Goal: Information Seeking & Learning: Check status

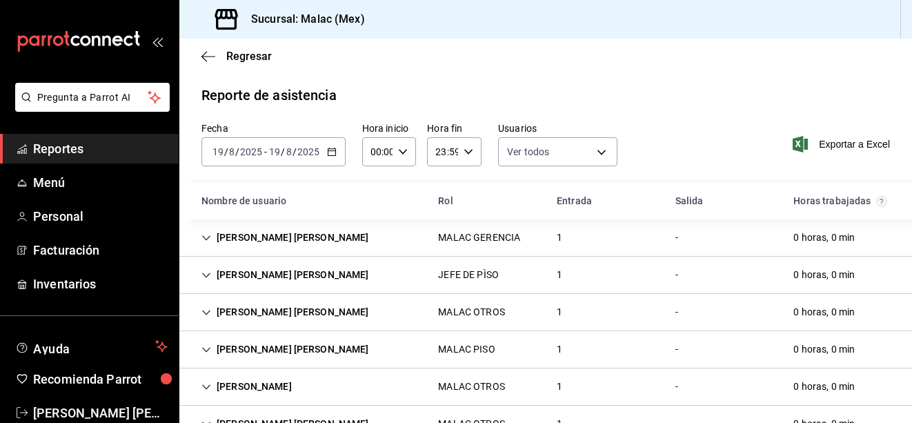
click at [102, 155] on span "Reportes" at bounding box center [100, 148] width 135 height 19
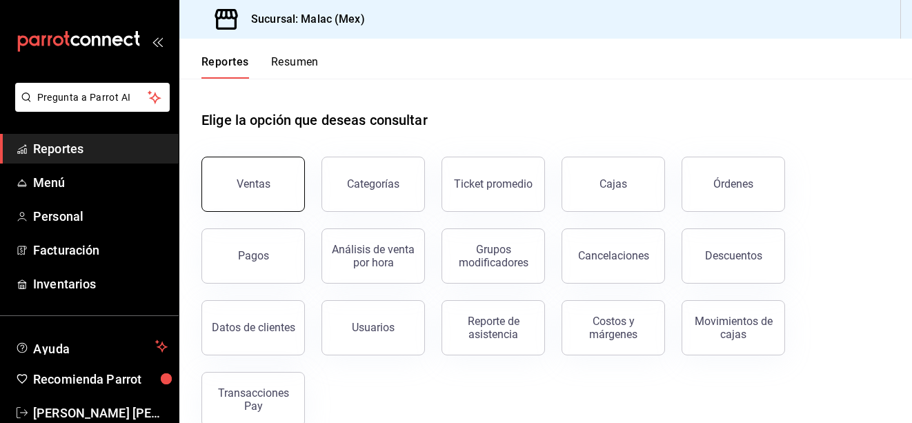
click at [264, 188] on div "Ventas" at bounding box center [254, 183] width 34 height 13
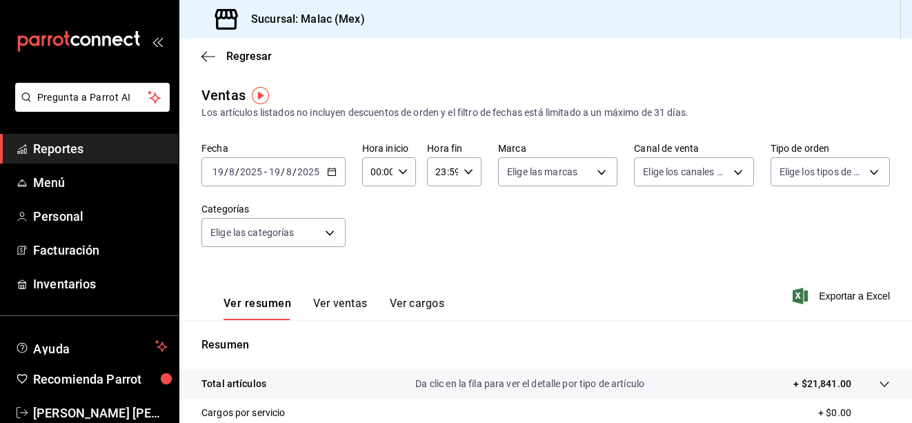
click at [127, 145] on span "Reportes" at bounding box center [100, 148] width 135 height 19
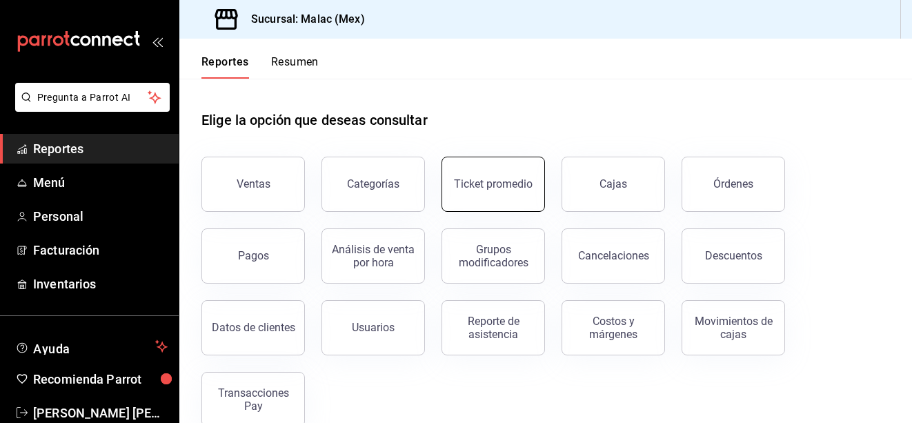
click at [481, 182] on div "Ticket promedio" at bounding box center [493, 183] width 79 height 13
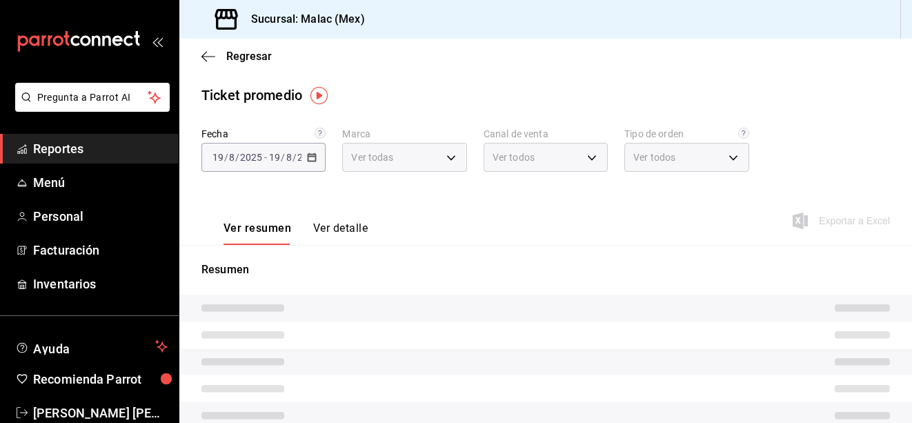
type input "68cda390-11aa-4088-a87d-1ba274343c49"
type input "PARROT,UBER_EATS,RAPPI,DIDI_FOOD,ONLINE"
type input "90efc98b-d9e5-448e-81f3-7626541d1529,30867e2a-9868-4902-b976-2023a7b9ee9f,b7b37…"
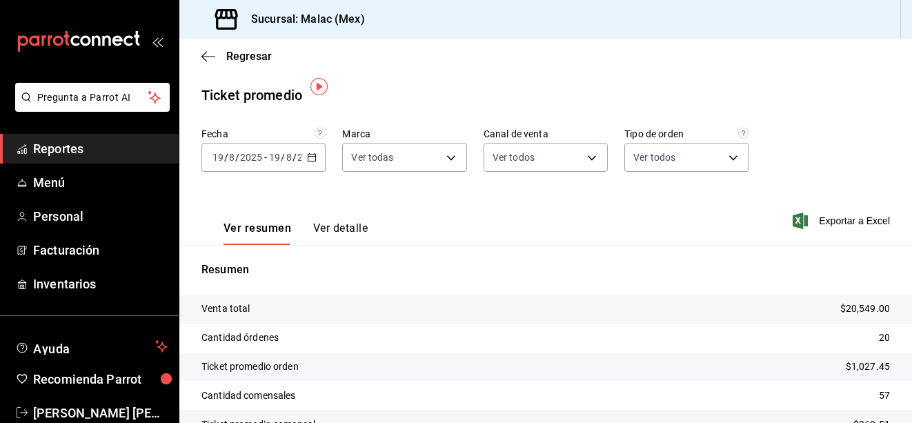
scroll to position [69, 0]
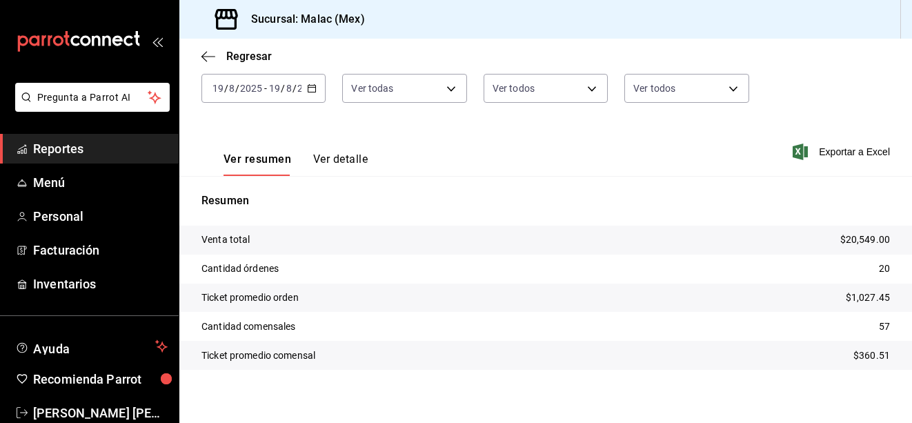
click at [350, 162] on button "Ver detalle" at bounding box center [340, 163] width 54 height 23
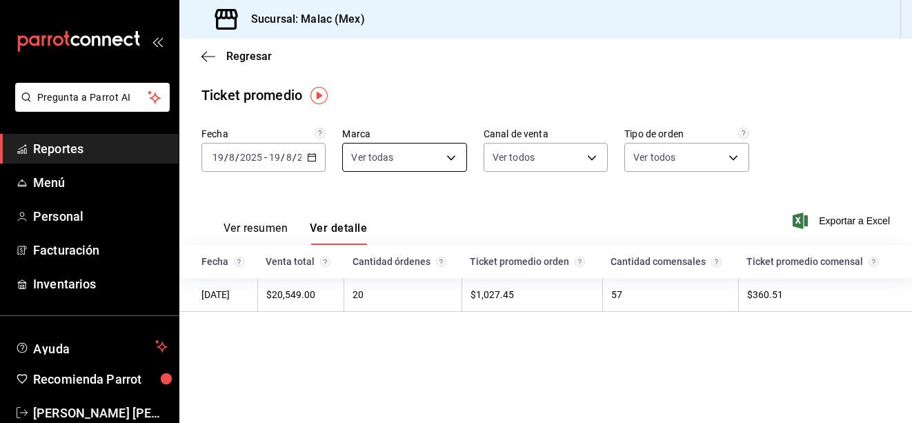
click at [446, 150] on body "Pregunta a Parrot AI Reportes Menú Personal Facturación Inventarios Ayuda Recom…" at bounding box center [456, 211] width 912 height 423
click at [446, 150] on div at bounding box center [456, 211] width 912 height 423
click at [512, 150] on body "Pregunta a Parrot AI Reportes Menú Personal Facturación Inventarios Ayuda Recom…" at bounding box center [456, 211] width 912 height 423
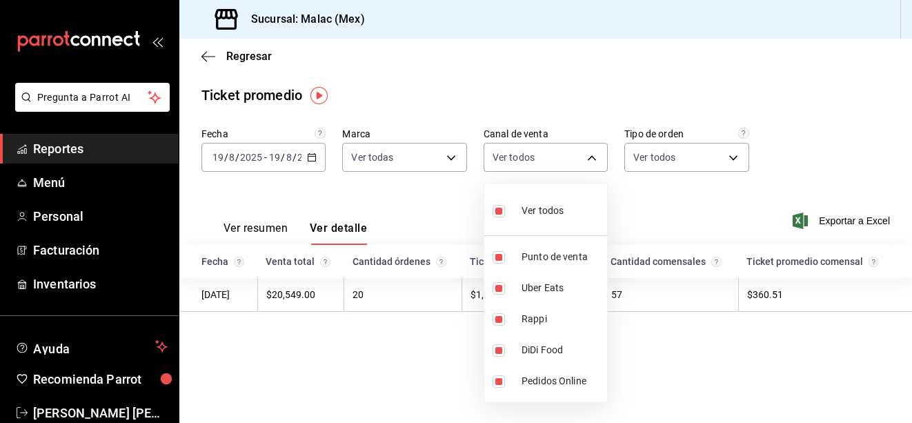
click at [532, 157] on div at bounding box center [456, 211] width 912 height 423
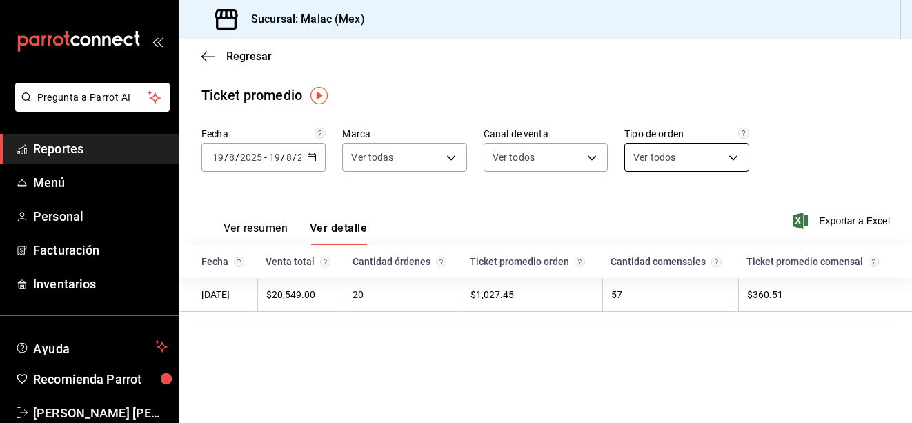
click at [655, 153] on body "Pregunta a Parrot AI Reportes Menú Personal Facturación Inventarios Ayuda Recom…" at bounding box center [456, 211] width 912 height 423
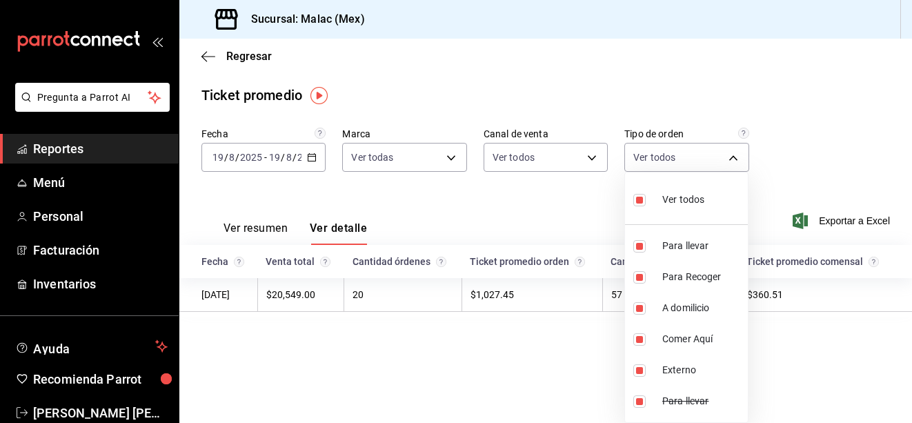
click at [699, 152] on div at bounding box center [456, 211] width 912 height 423
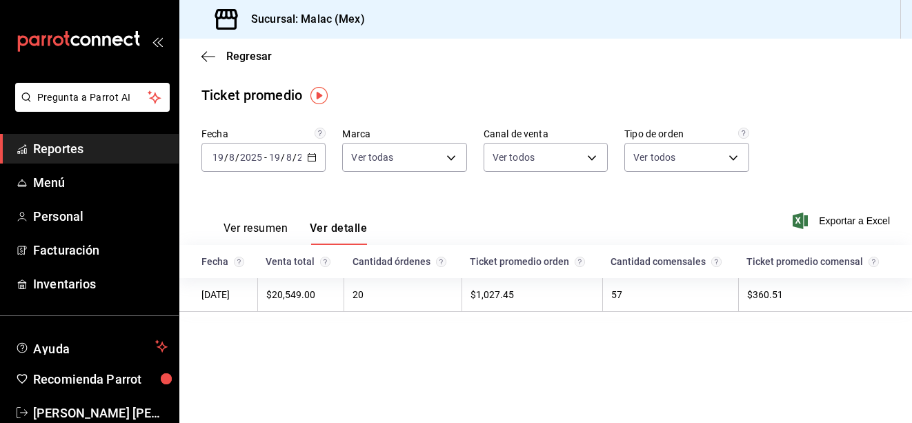
click at [252, 221] on div "Ver resumen Ver detalle" at bounding box center [284, 225] width 166 height 40
click at [253, 229] on button "Ver resumen" at bounding box center [255, 232] width 64 height 23
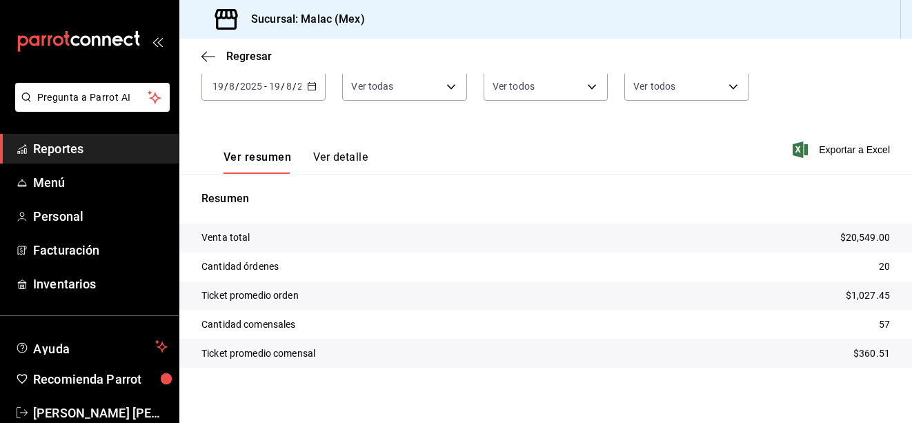
scroll to position [77, 0]
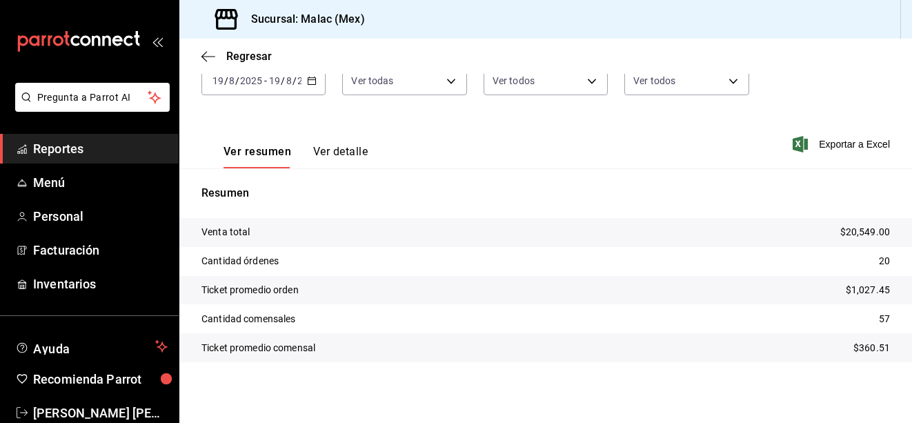
click at [277, 317] on p "Cantidad comensales" at bounding box center [248, 319] width 94 height 14
click at [335, 153] on button "Ver detalle" at bounding box center [340, 156] width 54 height 23
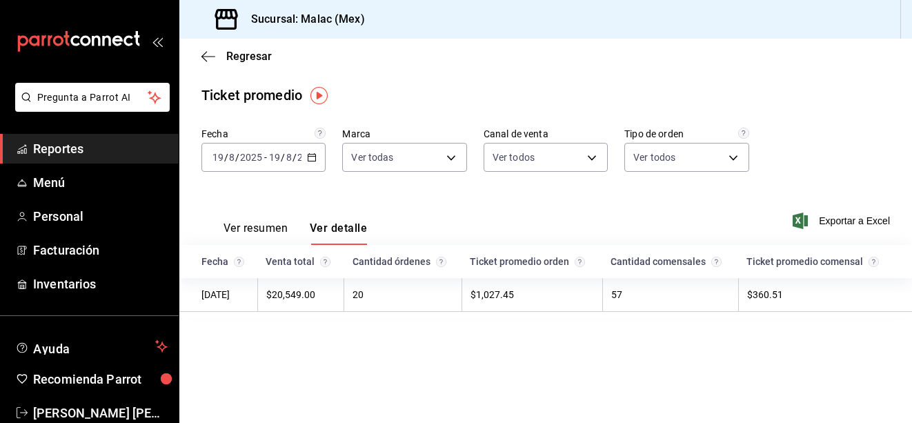
click at [216, 263] on div "Fecha" at bounding box center [225, 261] width 48 height 11
click at [219, 294] on td "[DATE]" at bounding box center [218, 295] width 78 height 34
click at [292, 303] on td "$20,549.00" at bounding box center [300, 295] width 87 height 34
click at [302, 290] on td "$20,549.00" at bounding box center [300, 295] width 87 height 34
click at [541, 217] on div "Ver resumen Ver detalle Exportar a Excel" at bounding box center [545, 216] width 733 height 57
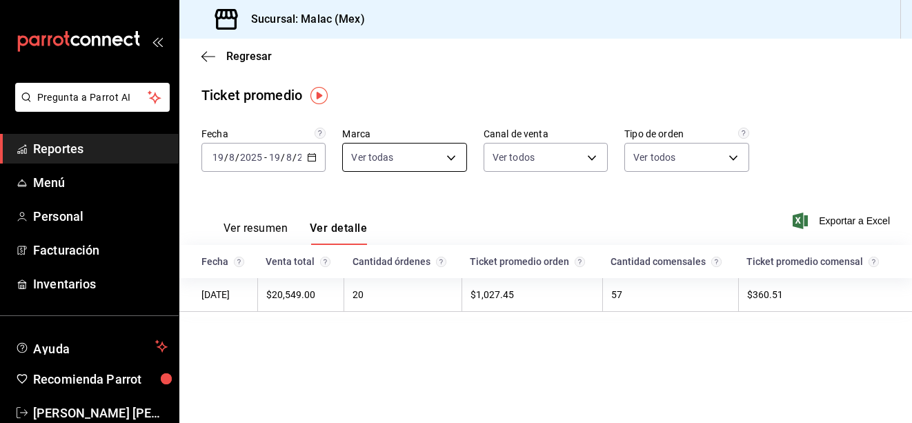
click at [414, 160] on body "Pregunta a Parrot AI Reportes Menú Personal Facturación Inventarios Ayuda Recom…" at bounding box center [456, 211] width 912 height 423
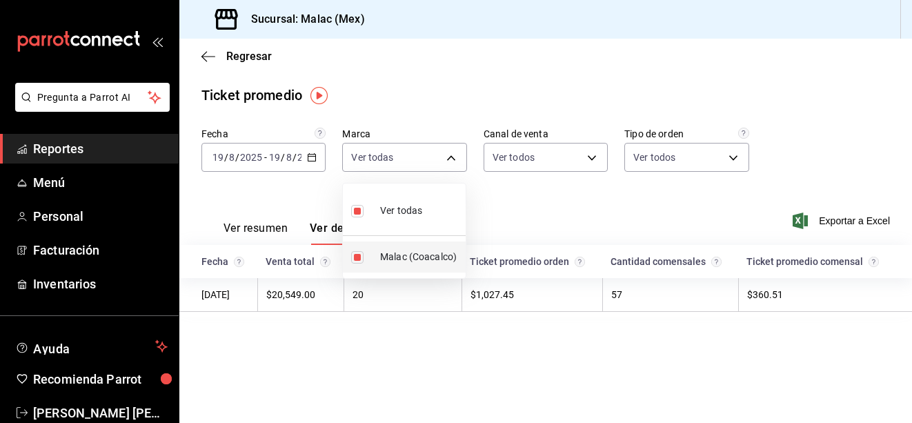
click at [387, 255] on span "Malac (Coacalco)" at bounding box center [420, 257] width 80 height 14
checkbox input "false"
click at [386, 261] on span "Malac (Coacalco)" at bounding box center [420, 257] width 80 height 14
type input "68cda390-11aa-4088-a87d-1ba274343c49"
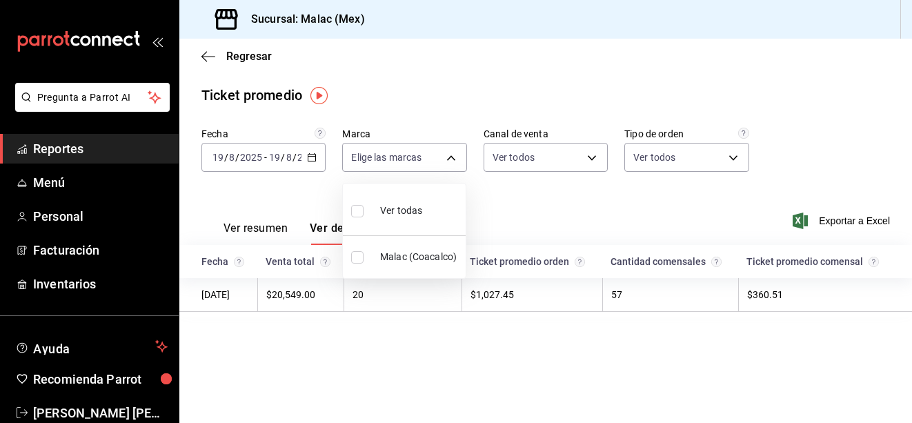
checkbox input "true"
click at [565, 142] on div at bounding box center [456, 211] width 912 height 423
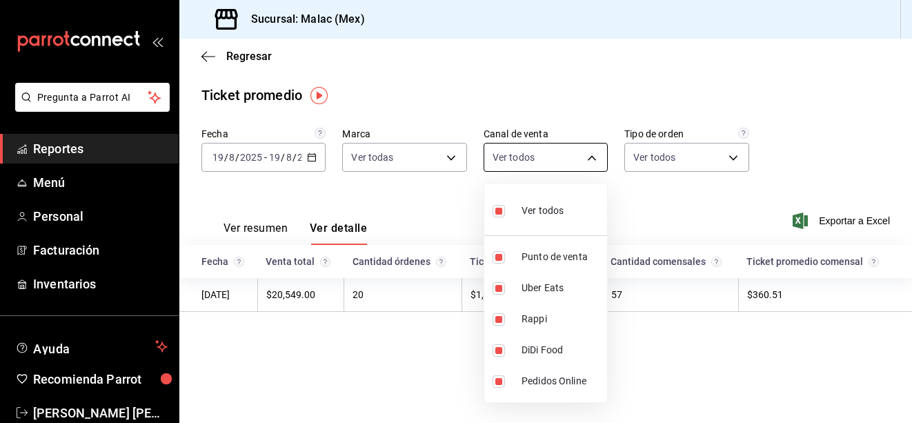
click at [565, 158] on body "Pregunta a Parrot AI Reportes Menú Personal Facturación Inventarios Ayuda Recom…" at bounding box center [456, 211] width 912 height 423
click at [697, 145] on div at bounding box center [456, 211] width 912 height 423
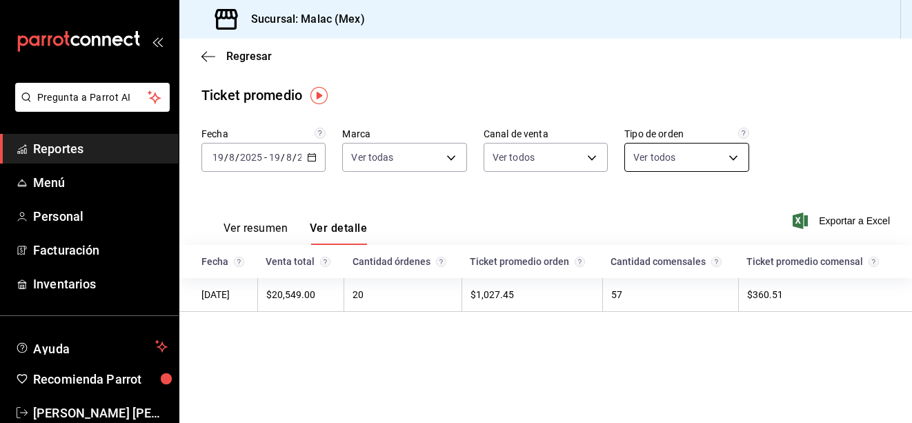
click at [679, 164] on body "Pregunta a Parrot AI Reportes Menú Personal Facturación Inventarios Ayuda Recom…" at bounding box center [456, 211] width 912 height 423
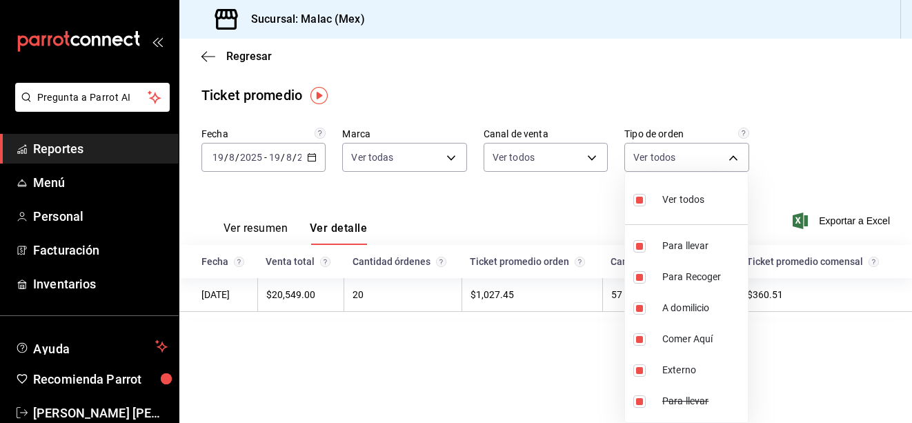
click at [714, 163] on div at bounding box center [456, 211] width 912 height 423
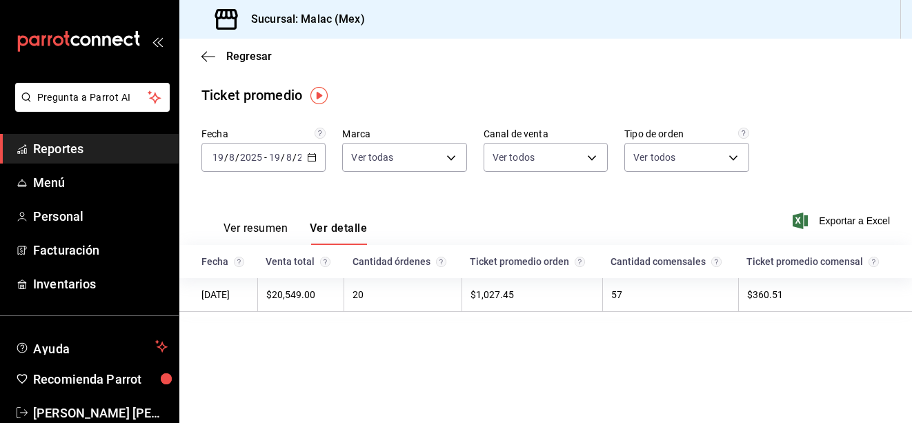
click at [70, 148] on span "Reportes" at bounding box center [100, 148] width 135 height 19
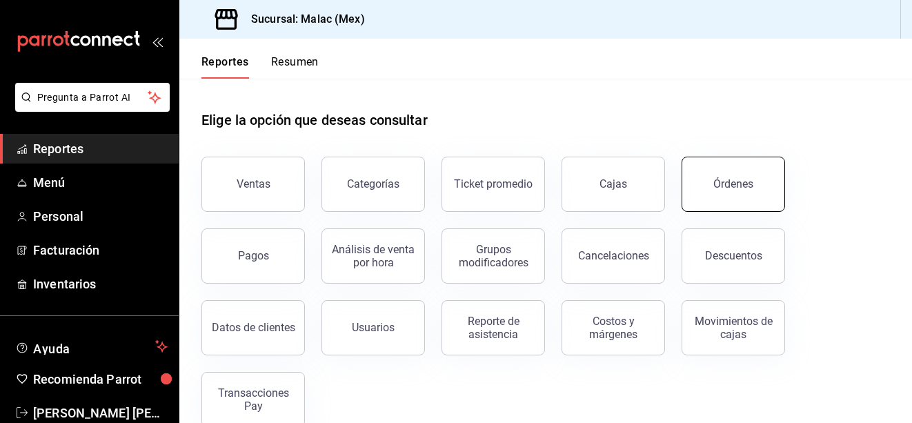
click at [709, 192] on button "Órdenes" at bounding box center [732, 184] width 103 height 55
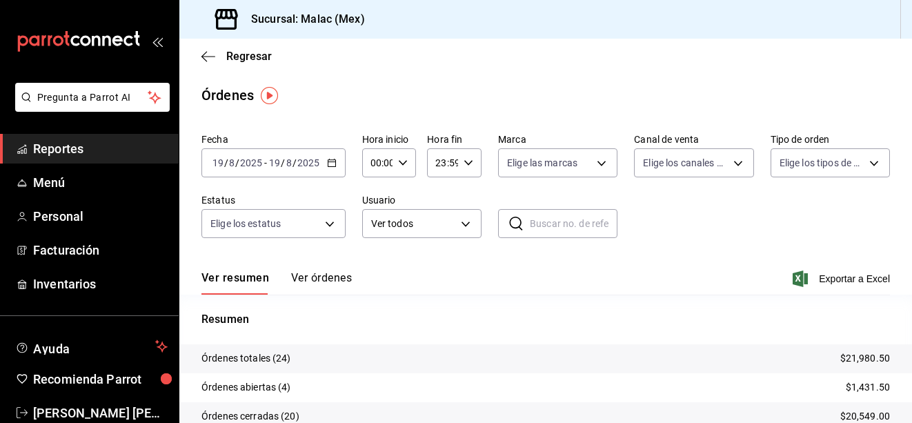
click at [459, 163] on div "23:59 Hora fin" at bounding box center [454, 162] width 54 height 29
click at [437, 285] on span "13" at bounding box center [439, 288] width 5 height 11
click at [439, 255] on span "12" at bounding box center [439, 255] width 5 height 11
type input "12:59"
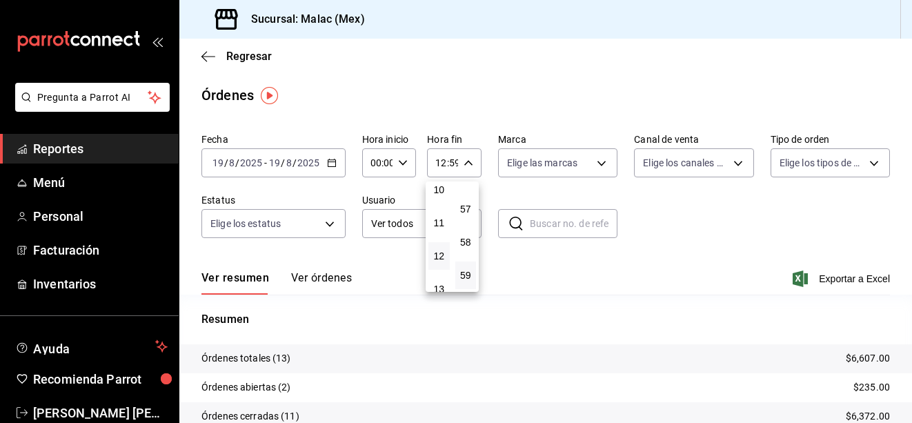
click at [650, 272] on div at bounding box center [456, 211] width 912 height 423
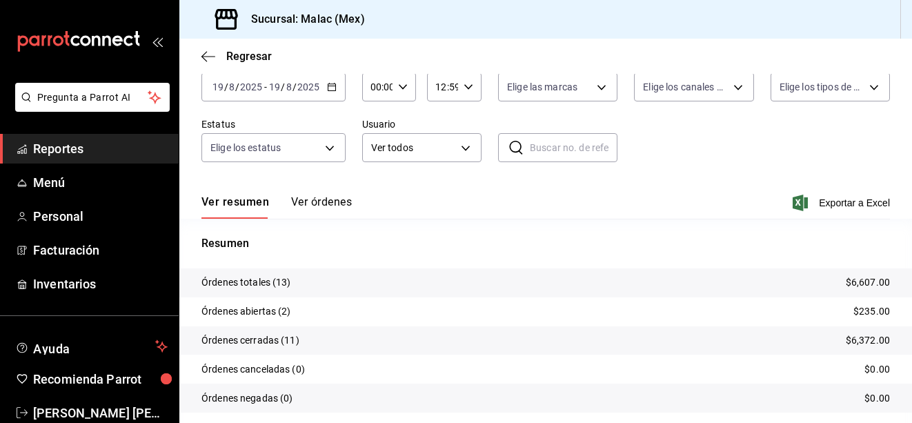
scroll to position [119, 0]
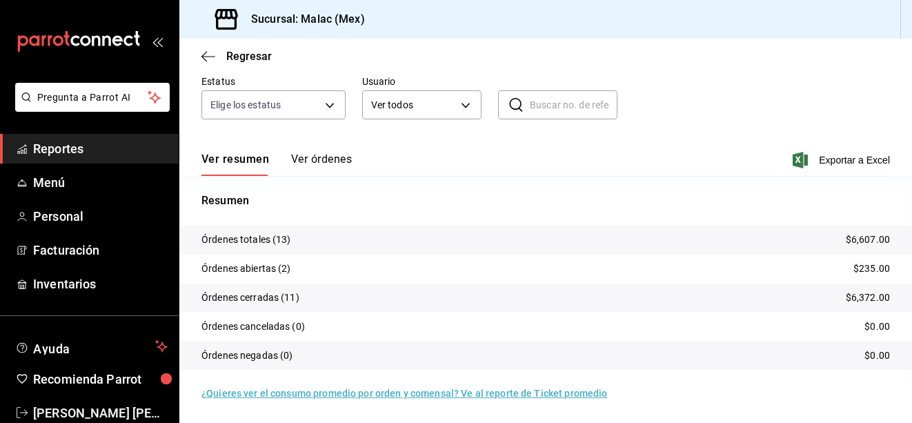
click at [314, 163] on button "Ver órdenes" at bounding box center [321, 163] width 61 height 23
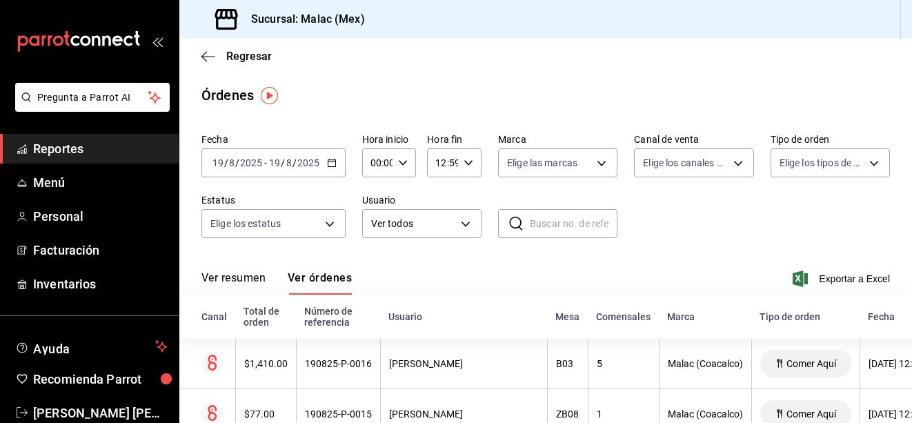
click at [399, 162] on \(Stroke\) "button" at bounding box center [403, 162] width 8 height 5
click at [460, 200] on div at bounding box center [456, 211] width 912 height 423
click at [403, 167] on icon "button" at bounding box center [403, 163] width 10 height 10
click at [375, 226] on button "13" at bounding box center [374, 220] width 21 height 28
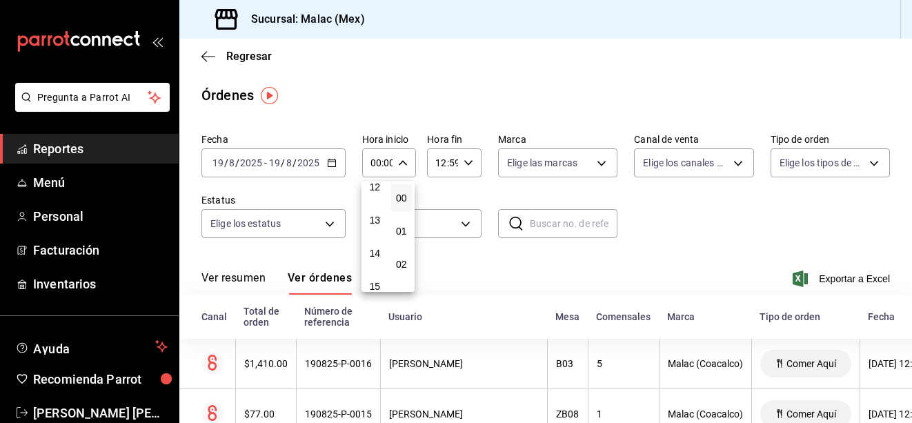
type input "13:00"
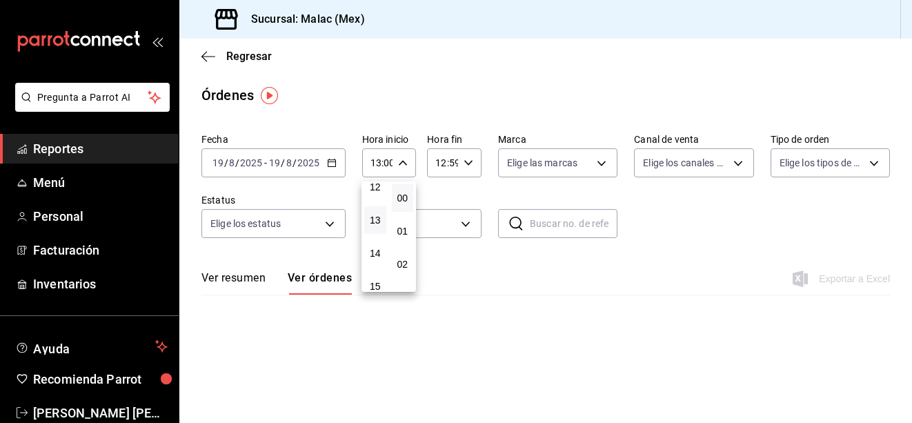
click at [469, 166] on div at bounding box center [456, 211] width 912 height 423
click at [469, 166] on icon "button" at bounding box center [469, 163] width 10 height 10
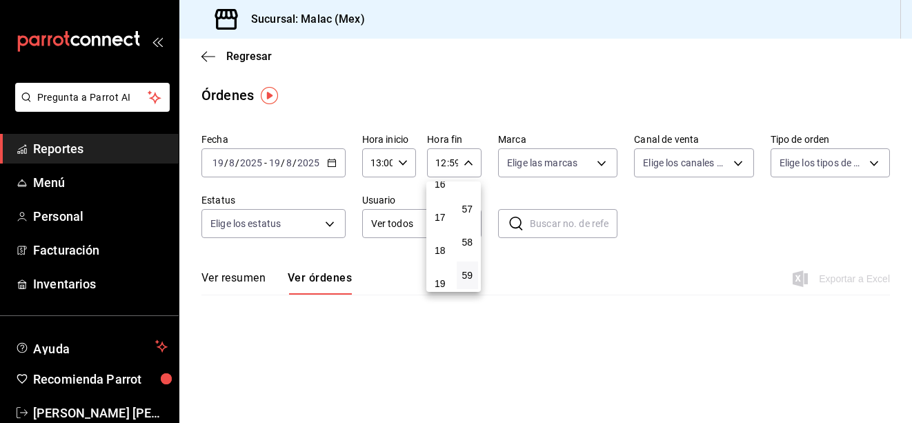
scroll to position [684, 0]
click at [435, 267] on button "23" at bounding box center [440, 275] width 22 height 28
type input "23:59"
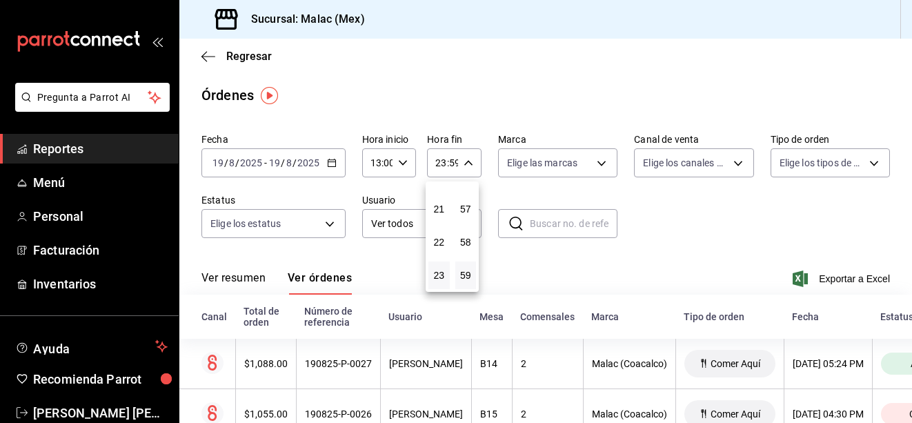
click at [492, 97] on div at bounding box center [456, 211] width 912 height 423
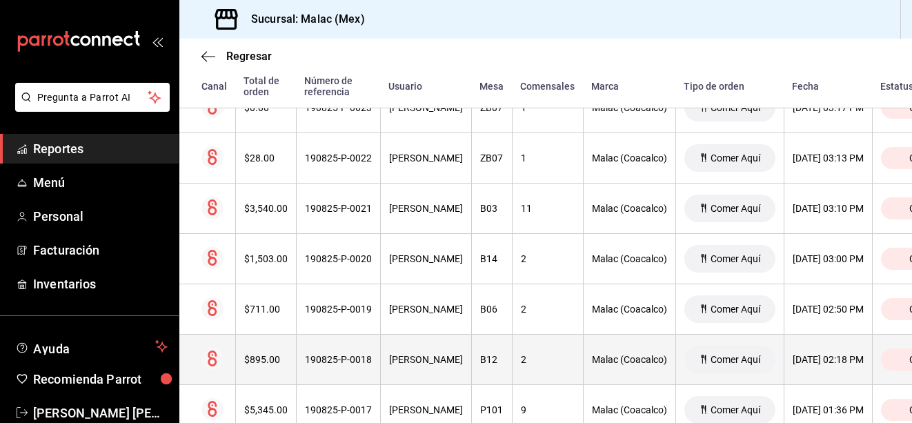
scroll to position [535, 0]
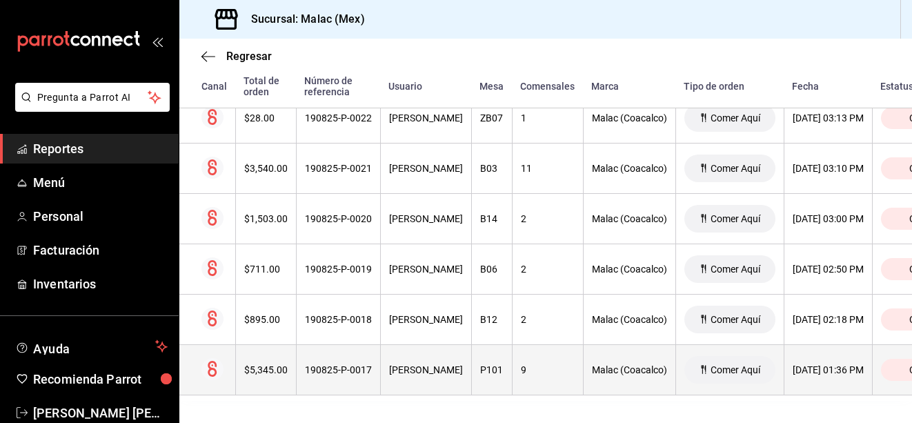
click at [550, 364] on div "9" at bounding box center [548, 369] width 54 height 11
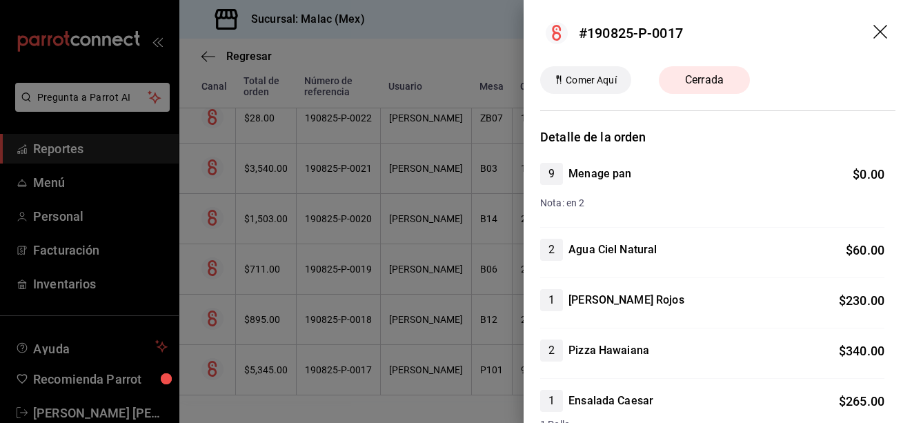
click at [388, 254] on div at bounding box center [456, 211] width 912 height 423
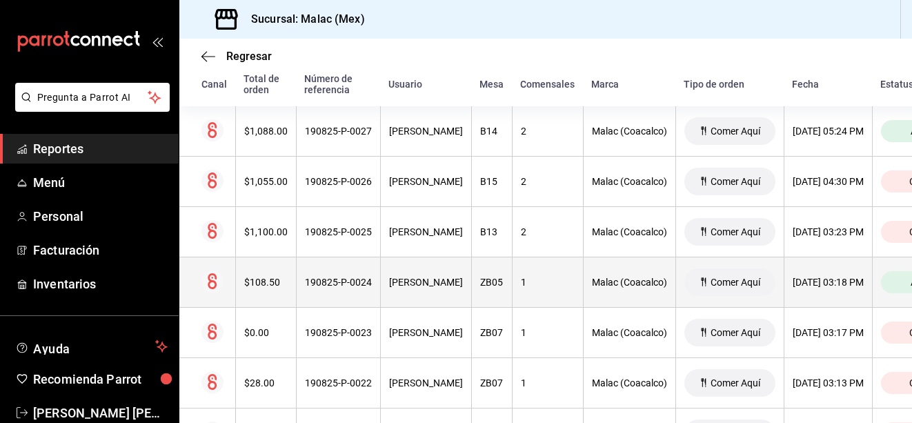
scroll to position [301, 0]
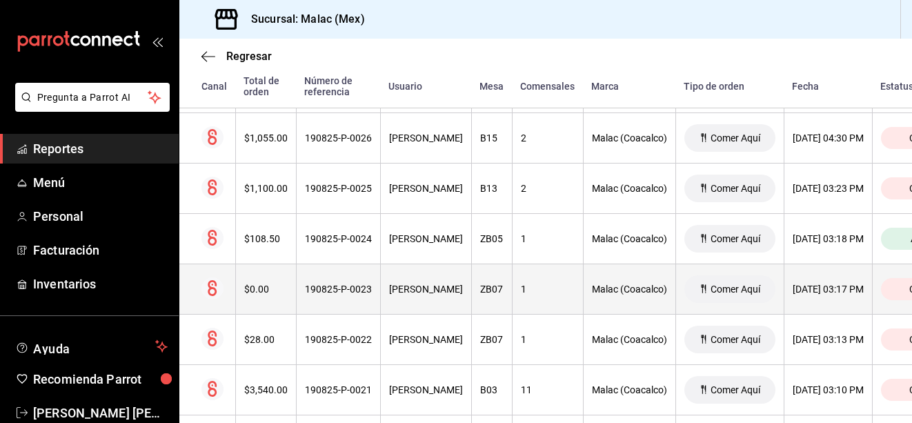
click at [418, 289] on div "[PERSON_NAME]" at bounding box center [426, 288] width 74 height 11
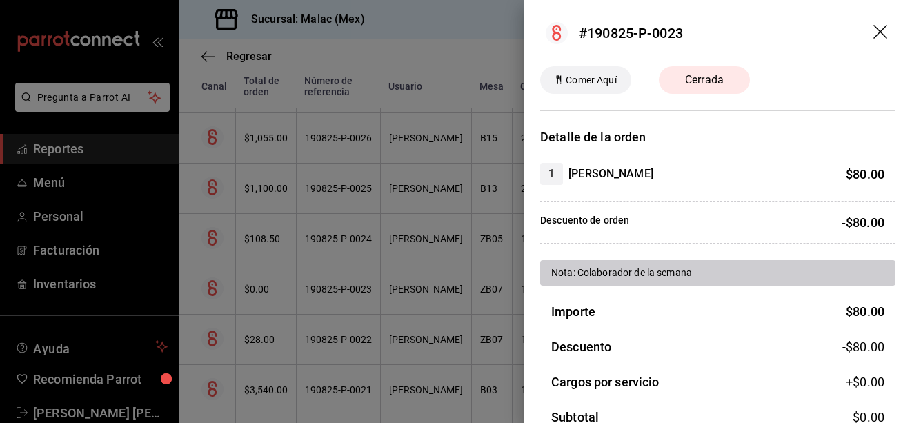
click at [873, 32] on icon "drag" at bounding box center [881, 33] width 17 height 17
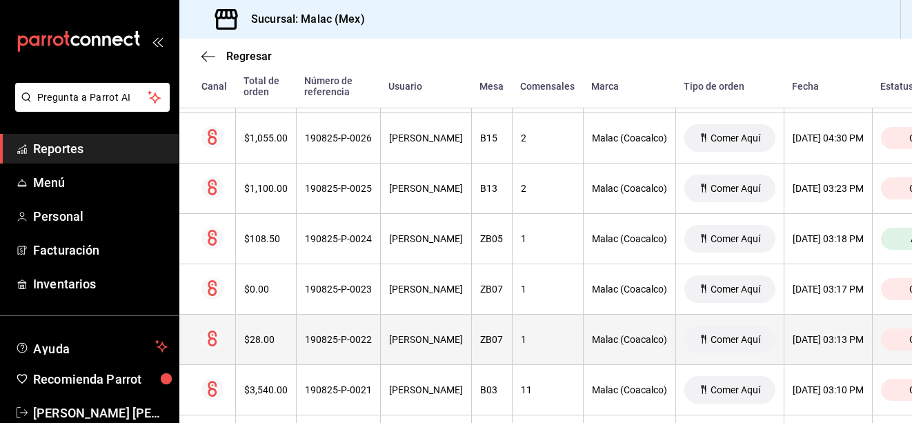
click at [427, 347] on th "[PERSON_NAME]" at bounding box center [425, 340] width 91 height 50
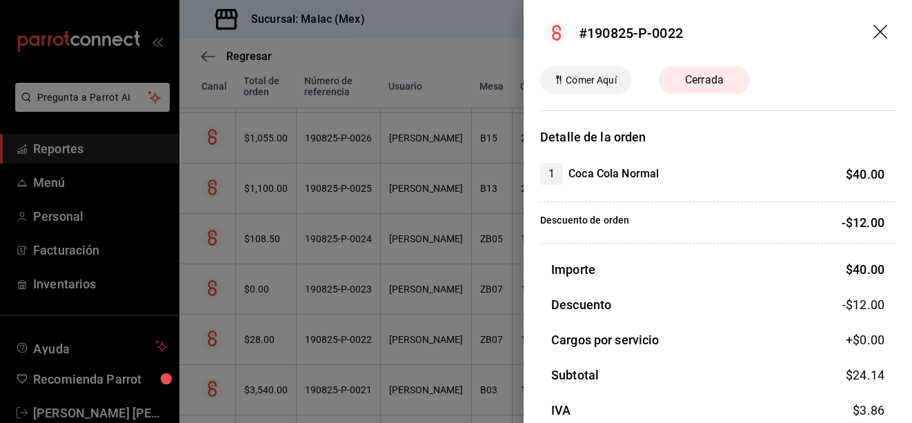
click at [873, 30] on icon "drag" at bounding box center [881, 33] width 17 height 17
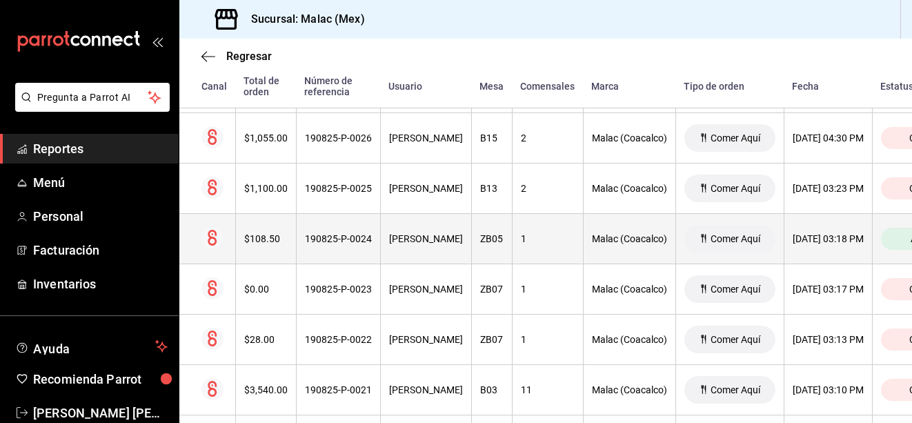
click at [419, 244] on div "[PERSON_NAME]" at bounding box center [426, 238] width 74 height 11
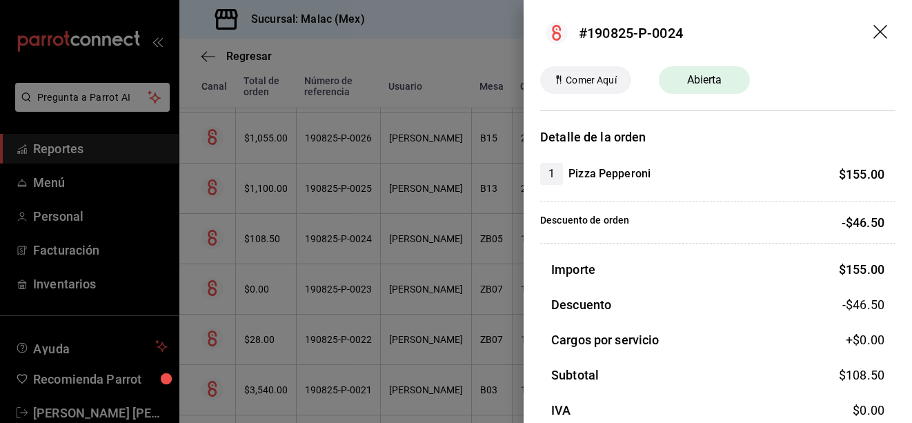
click at [873, 40] on icon "drag" at bounding box center [881, 33] width 17 height 17
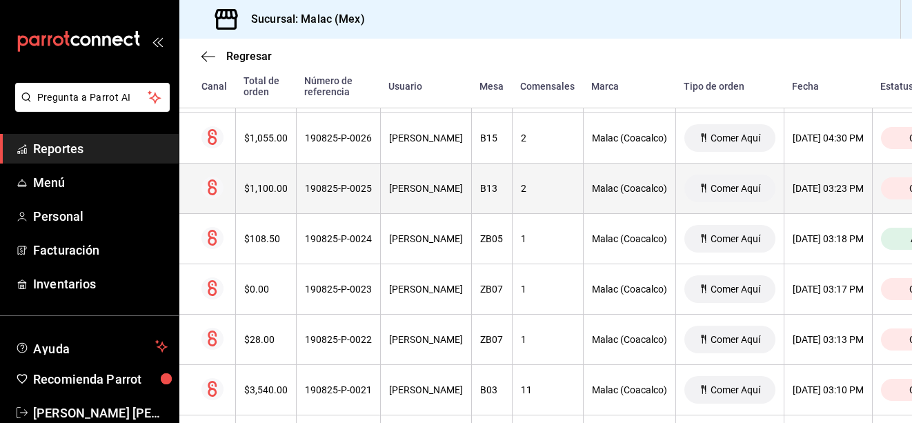
click at [419, 194] on div "[PERSON_NAME]" at bounding box center [426, 188] width 74 height 11
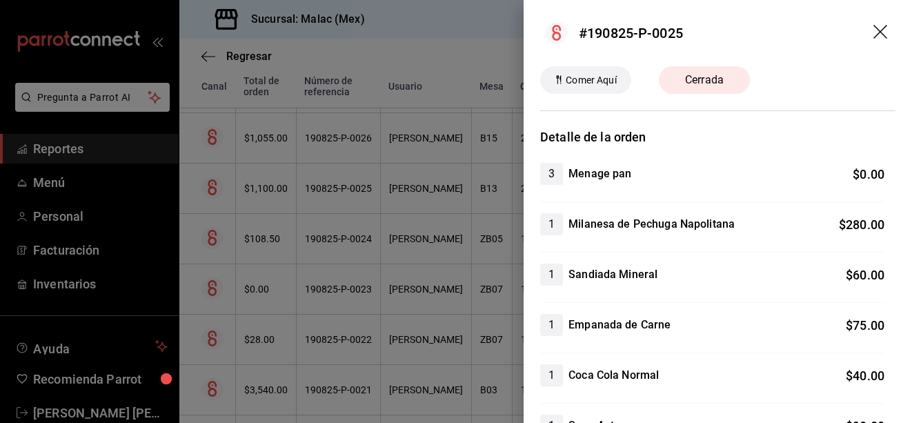
click at [874, 33] on icon "drag" at bounding box center [881, 33] width 17 height 17
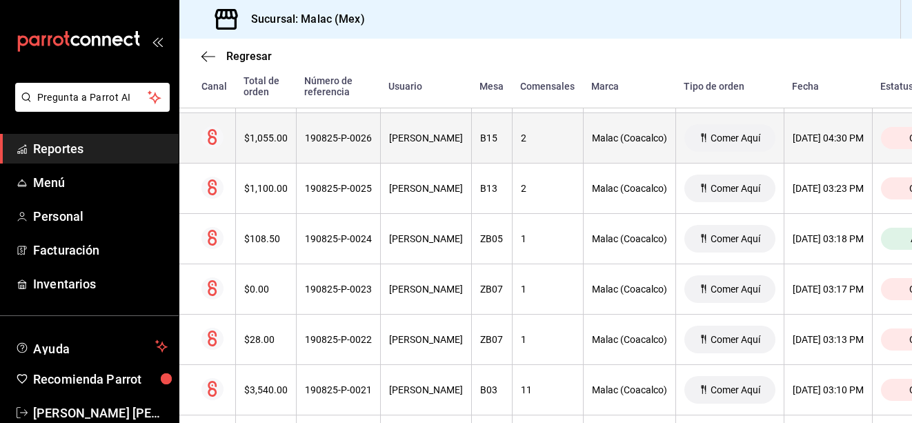
click at [409, 139] on div "[PERSON_NAME]" at bounding box center [426, 137] width 74 height 11
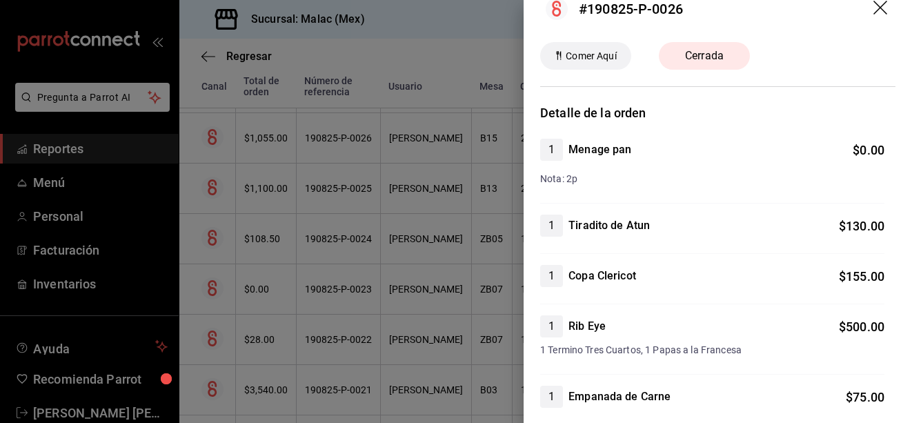
scroll to position [0, 0]
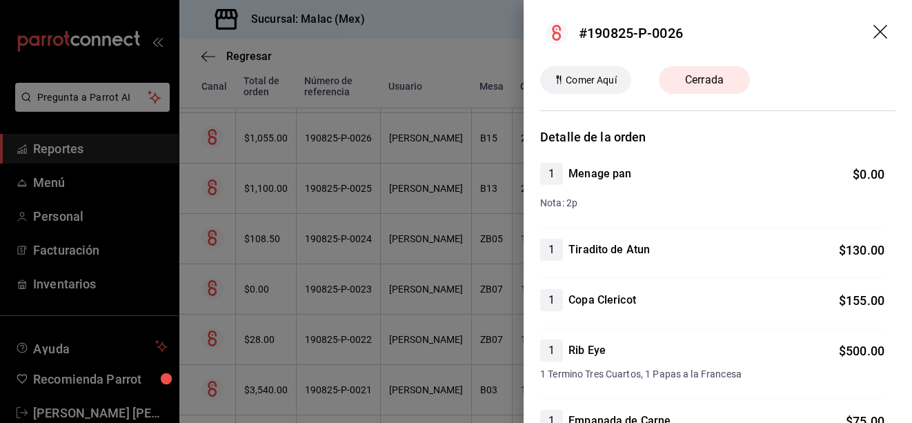
click at [873, 35] on icon "drag" at bounding box center [880, 32] width 14 height 14
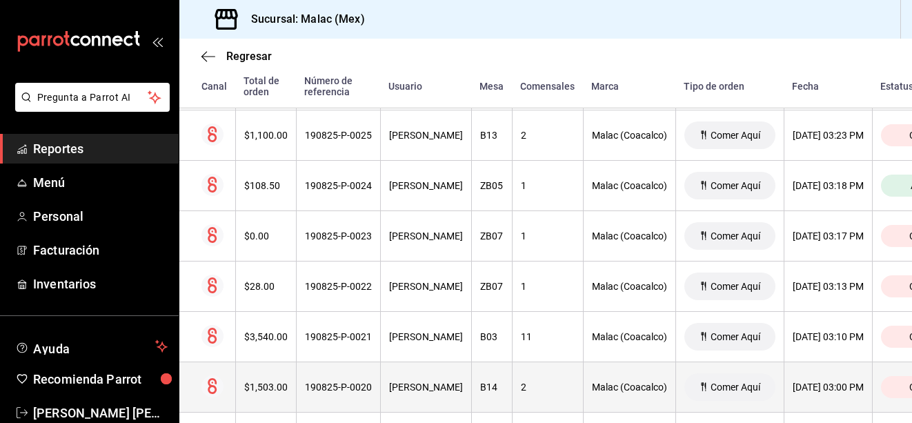
scroll to position [370, 0]
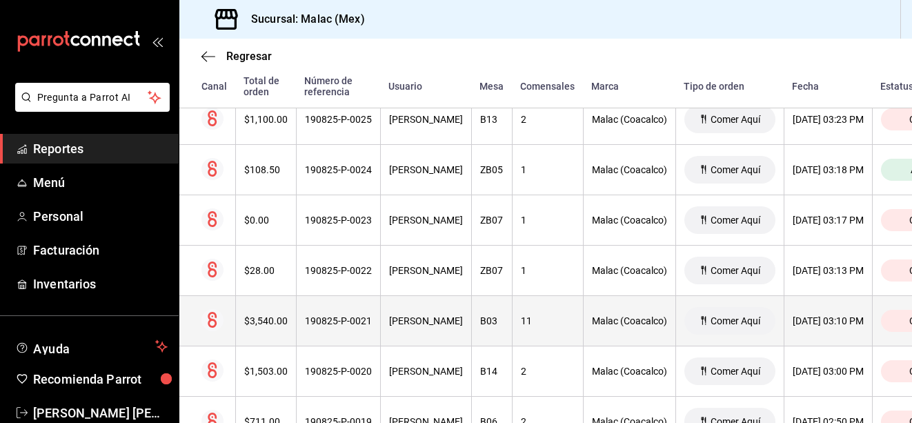
click at [436, 329] on th "[PERSON_NAME]" at bounding box center [425, 321] width 91 height 50
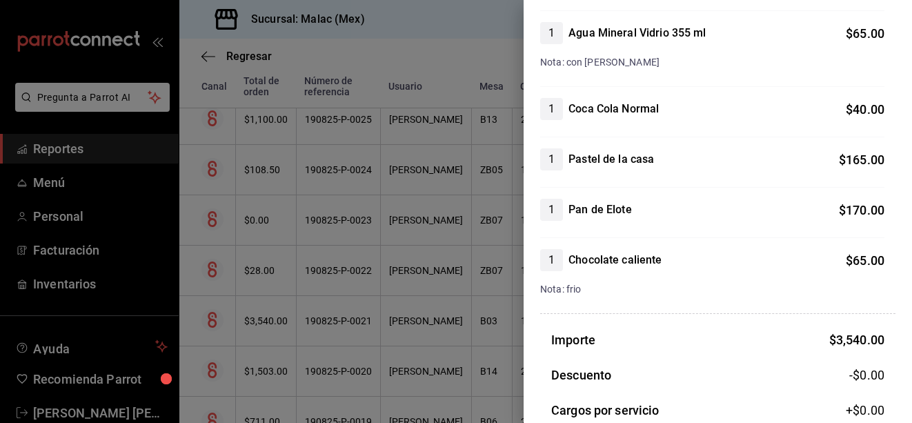
scroll to position [1342, 0]
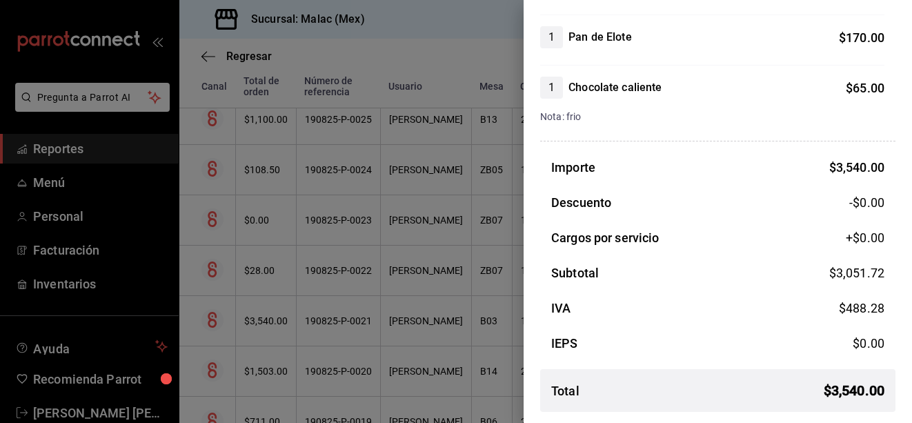
click at [281, 285] on div at bounding box center [456, 211] width 912 height 423
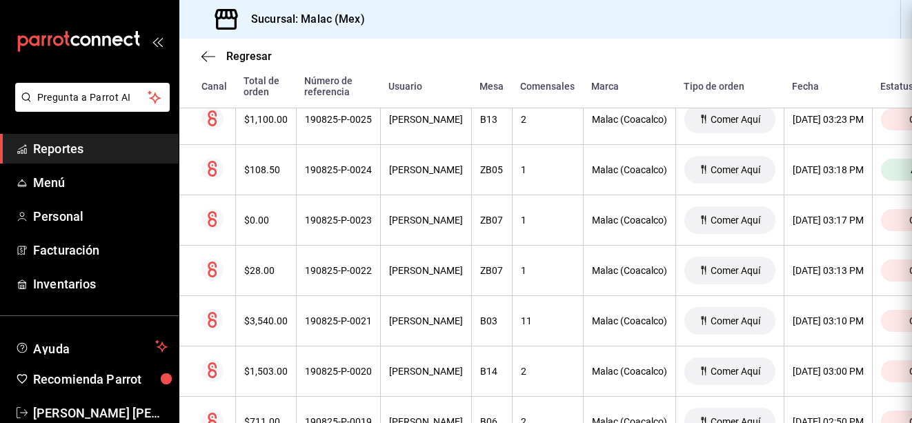
scroll to position [0, 0]
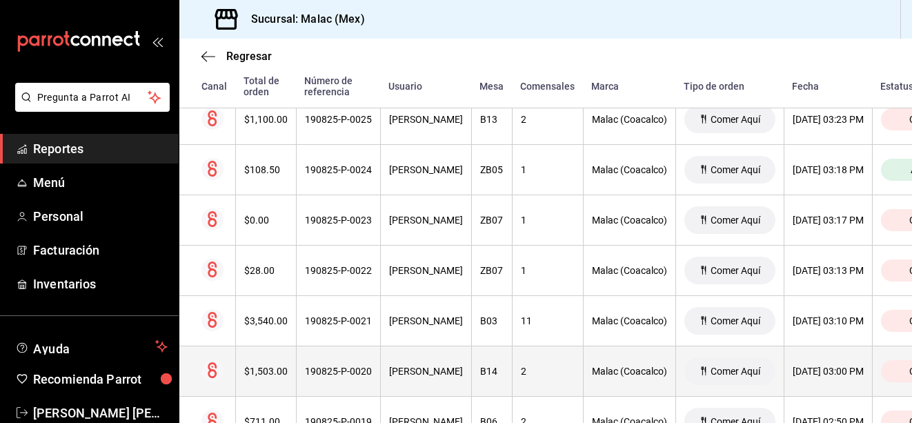
click at [415, 368] on div "[PERSON_NAME]" at bounding box center [426, 371] width 74 height 11
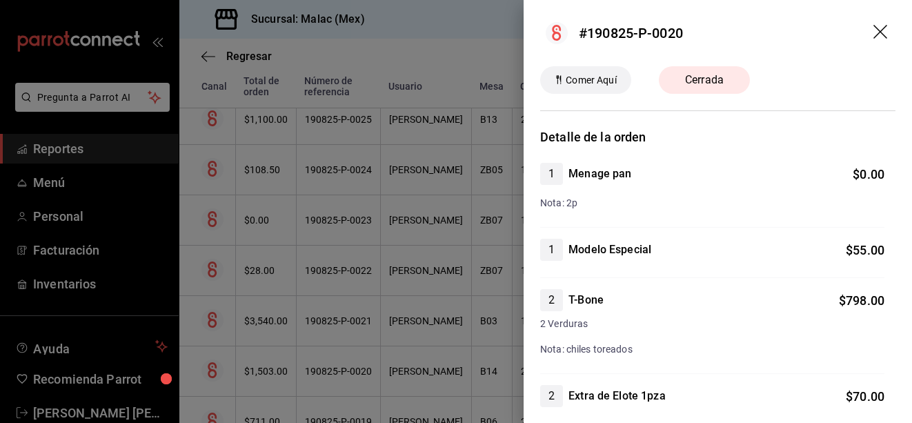
click at [346, 242] on div at bounding box center [456, 211] width 912 height 423
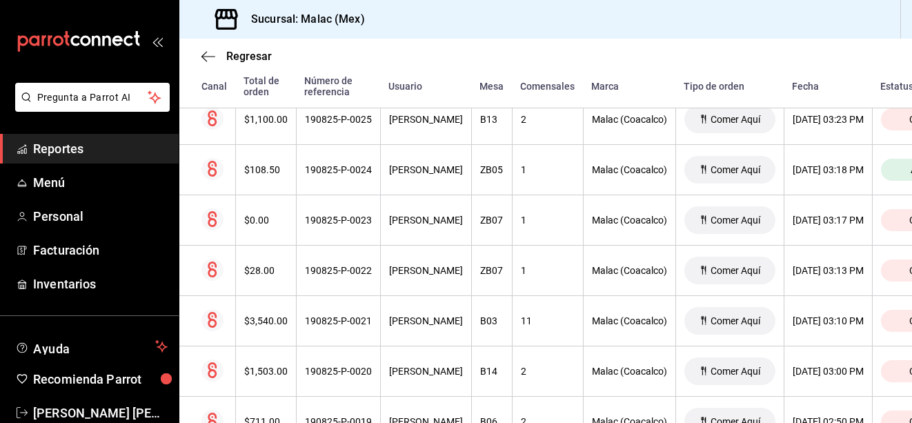
click at [560, 25] on div "Sucursal: Malac (Mex)" at bounding box center [545, 19] width 733 height 39
click at [535, 17] on div "Sucursal: Malac (Mex)" at bounding box center [545, 19] width 733 height 39
